Goal: Task Accomplishment & Management: Use online tool/utility

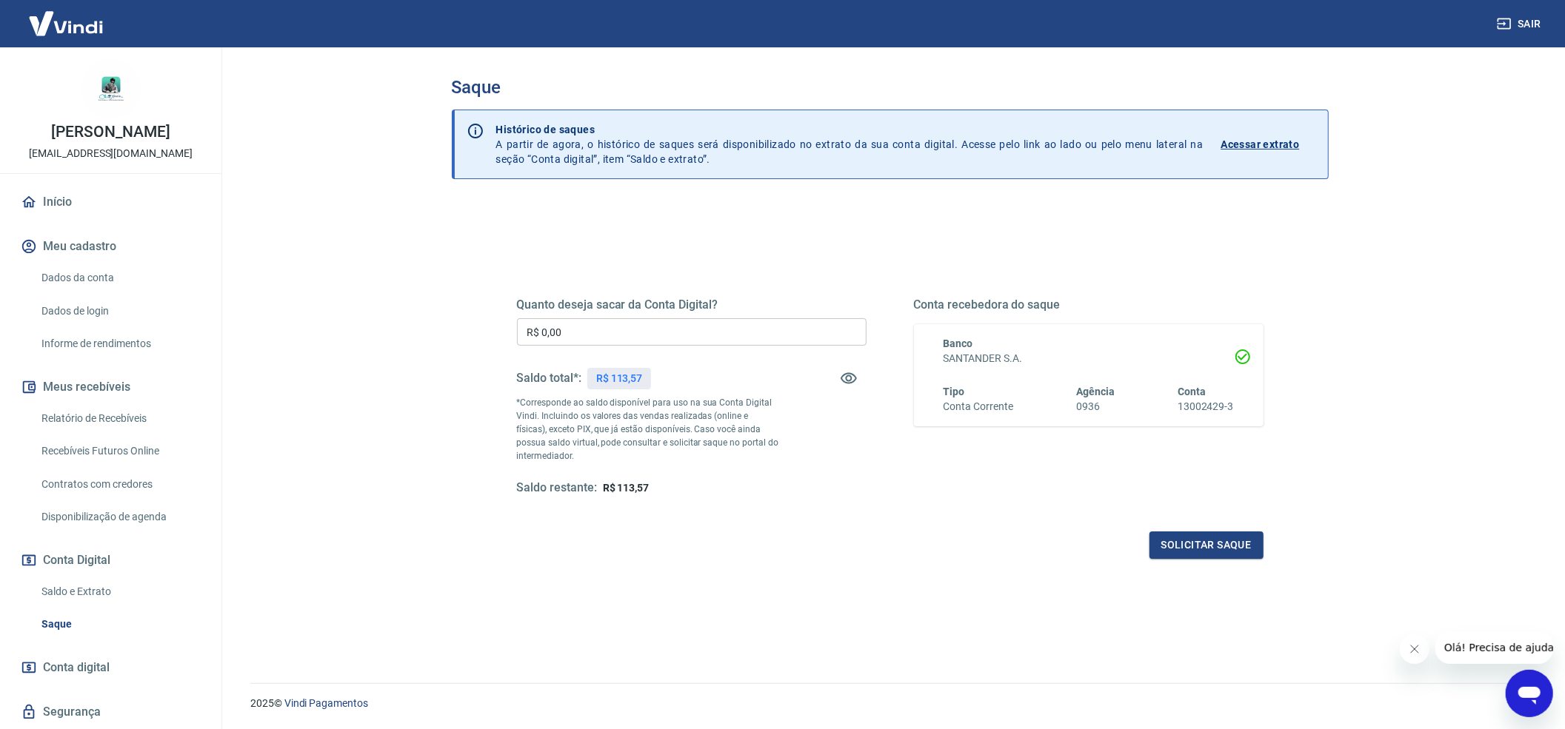
click at [609, 333] on input "R$ 0,00" at bounding box center [692, 331] width 350 height 27
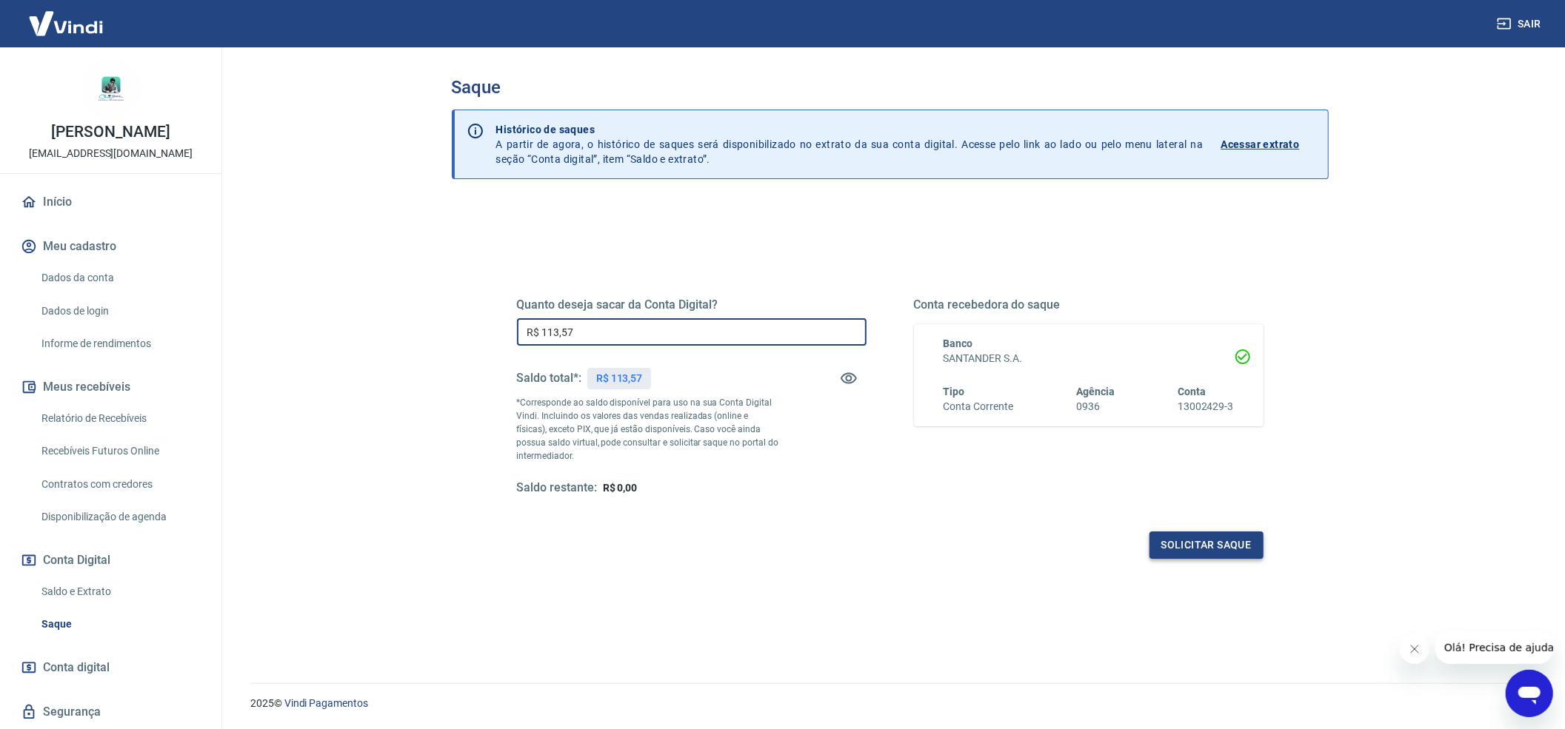
type input "R$ 113,57"
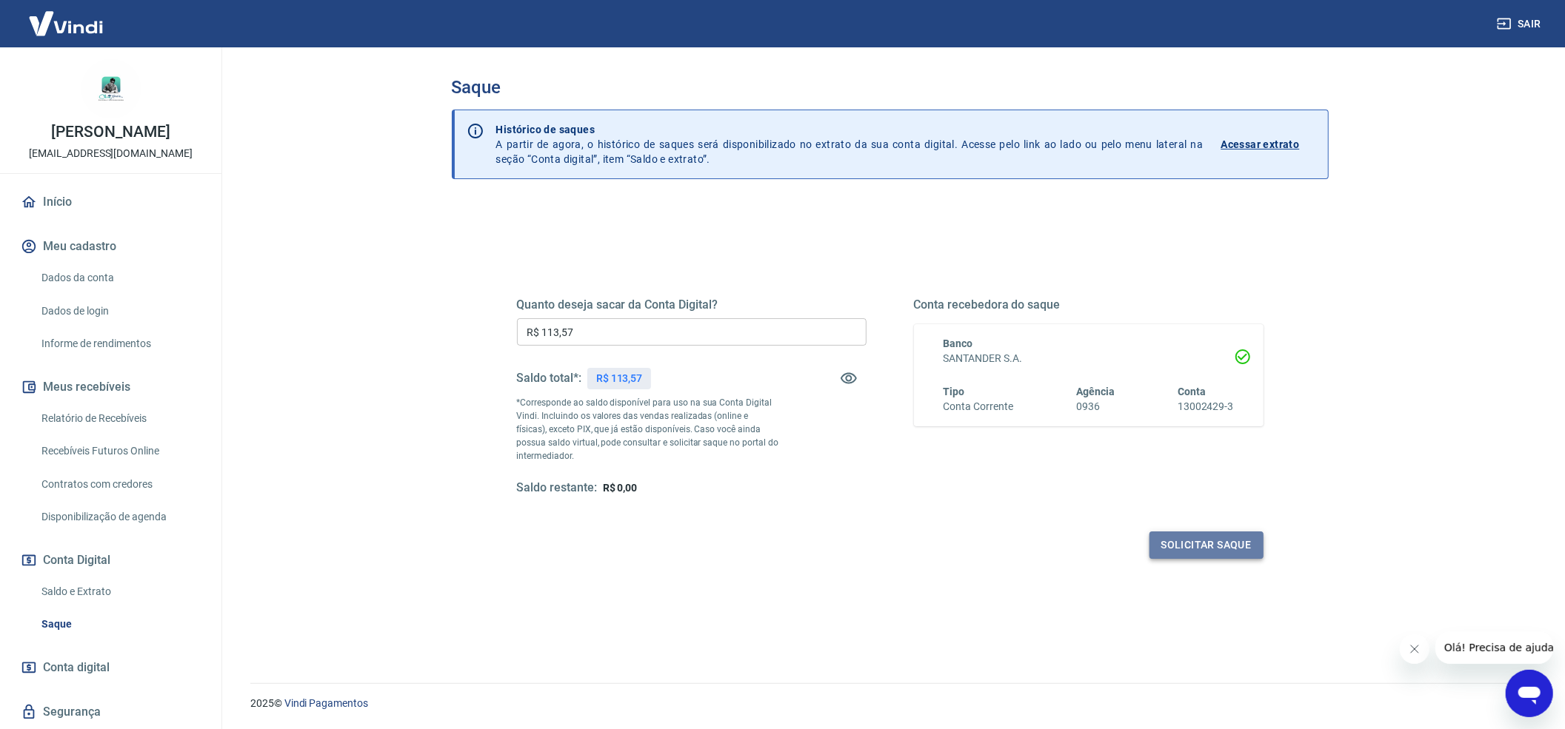
click at [1221, 544] on button "Solicitar saque" at bounding box center [1206, 545] width 114 height 27
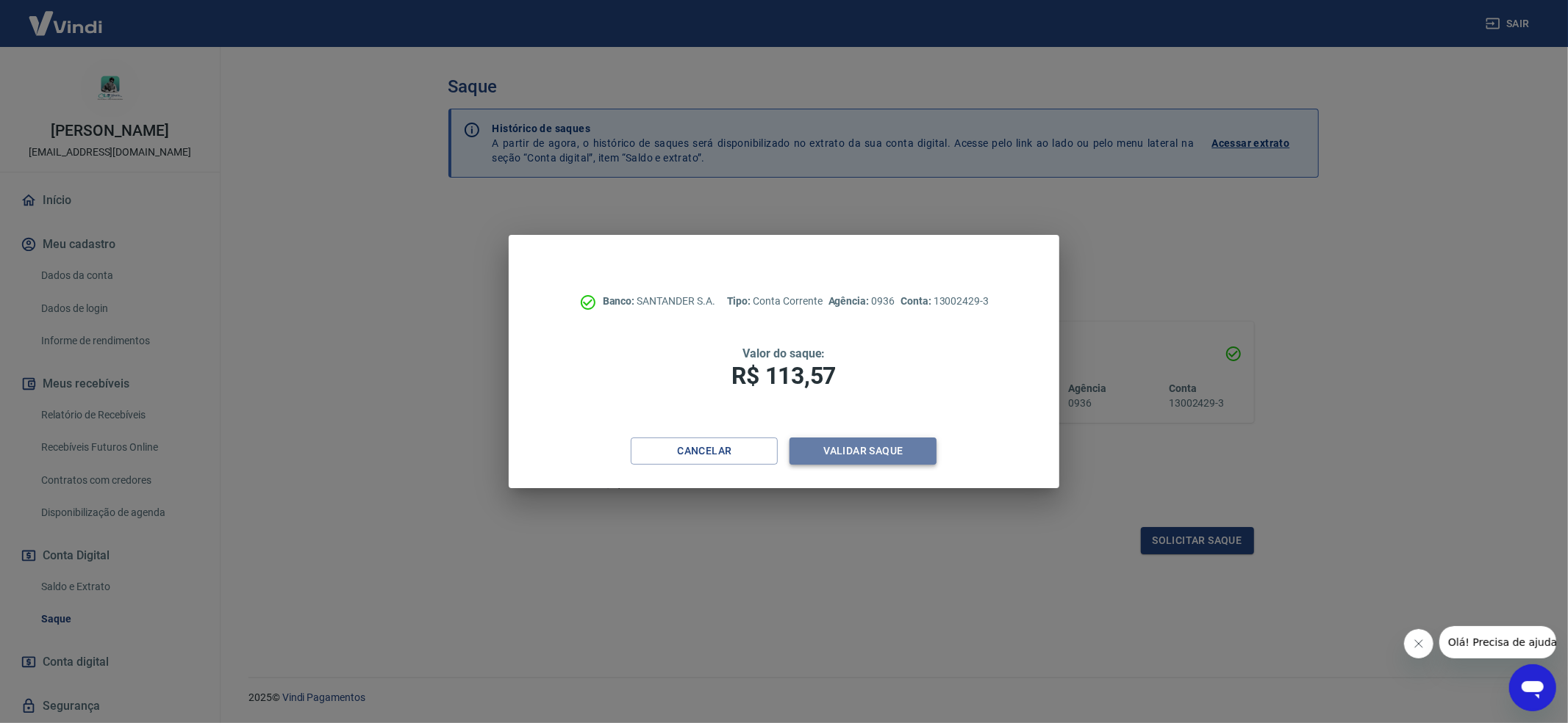
click at [883, 464] on button "Validar saque" at bounding box center [862, 450] width 147 height 27
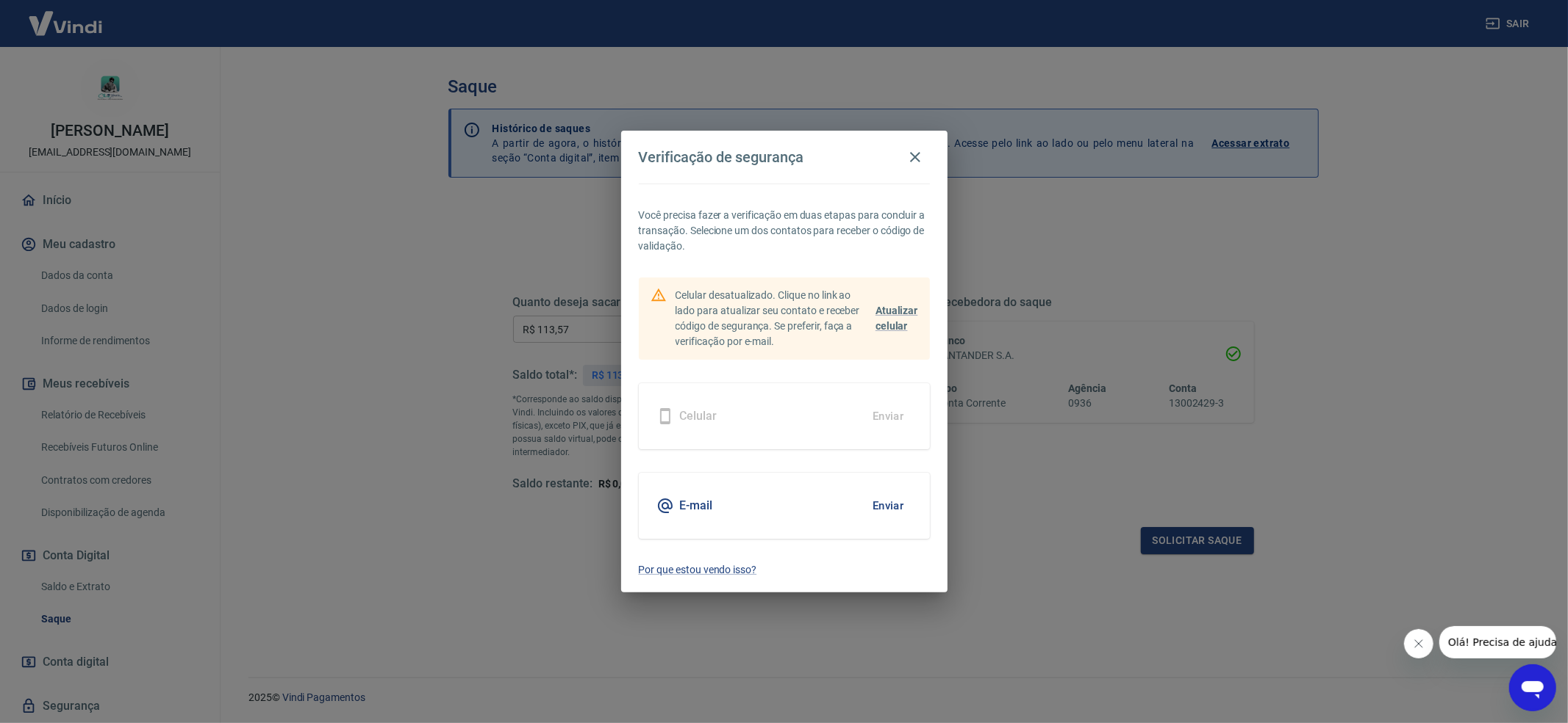
click at [879, 506] on button "Enviar" at bounding box center [888, 506] width 48 height 31
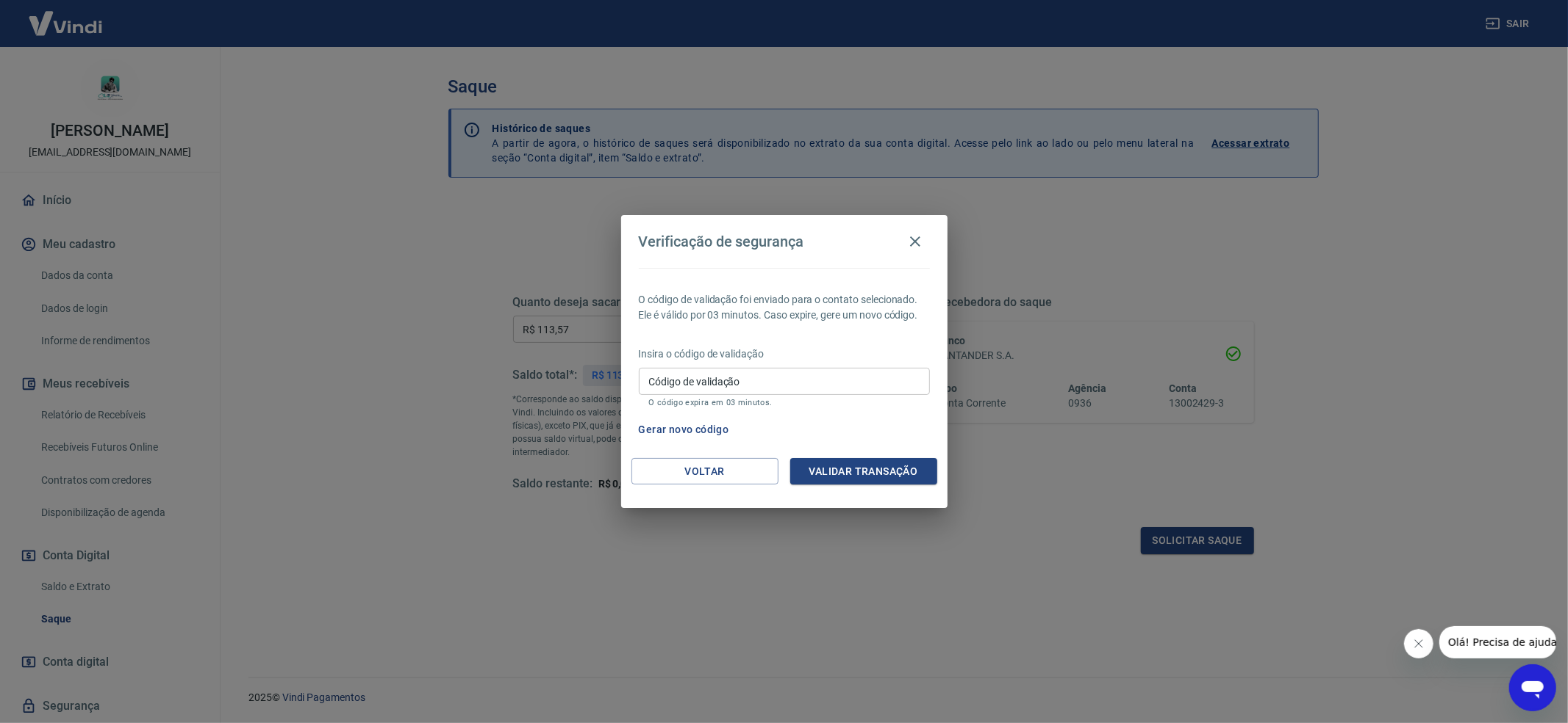
click at [691, 385] on input "Código de validação" at bounding box center [784, 381] width 291 height 27
paste input "184435"
type input "184435"
click at [886, 468] on button "Validar transação" at bounding box center [863, 471] width 147 height 27
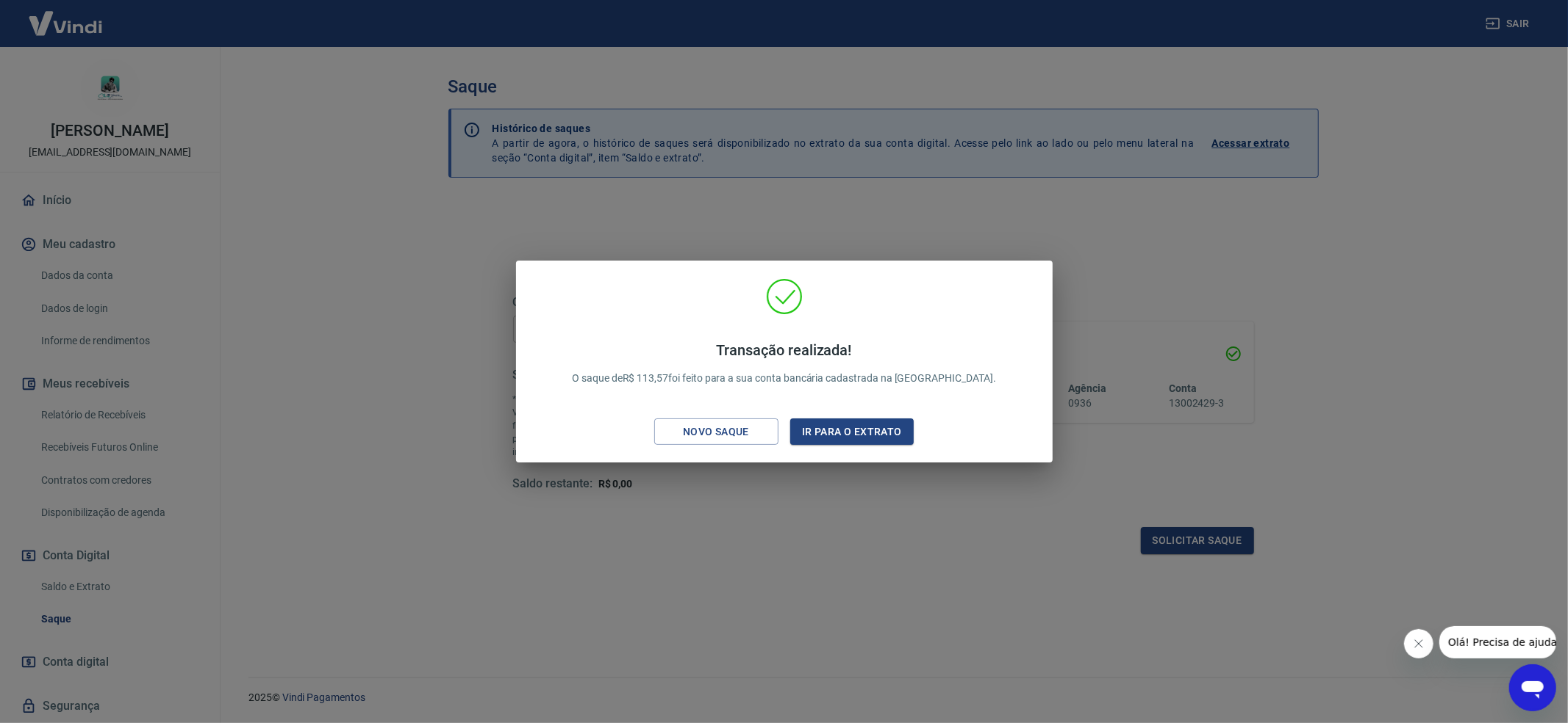
click at [1131, 256] on div "Transação realizada! O saque de R$ 113,57 foi feito para a sua conta bancária c…" at bounding box center [784, 361] width 1568 height 723
